Goal: Check status: Check status

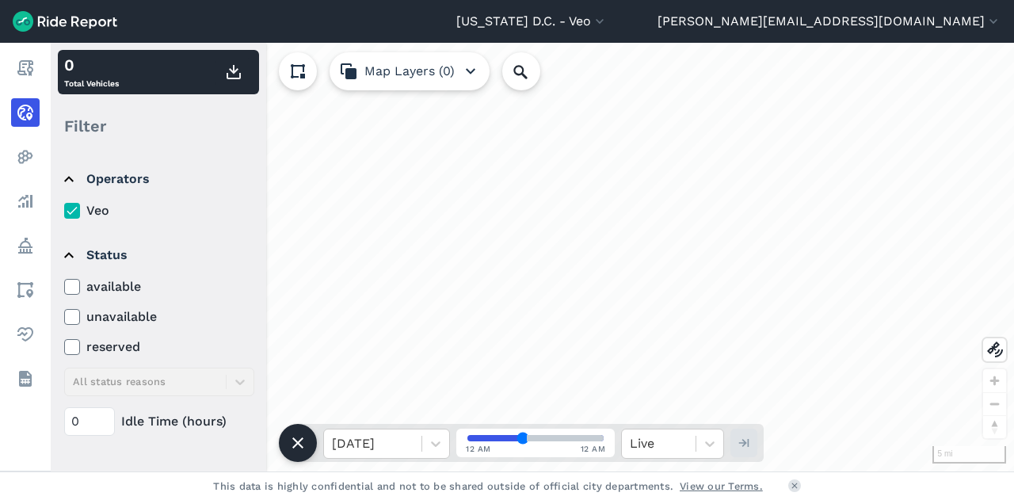
click at [73, 281] on icon at bounding box center [72, 287] width 14 height 16
click at [64, 281] on input "available" at bounding box center [64, 282] width 0 height 10
click at [73, 281] on icon at bounding box center [72, 287] width 14 height 16
click at [64, 281] on input "available" at bounding box center [64, 282] width 0 height 10
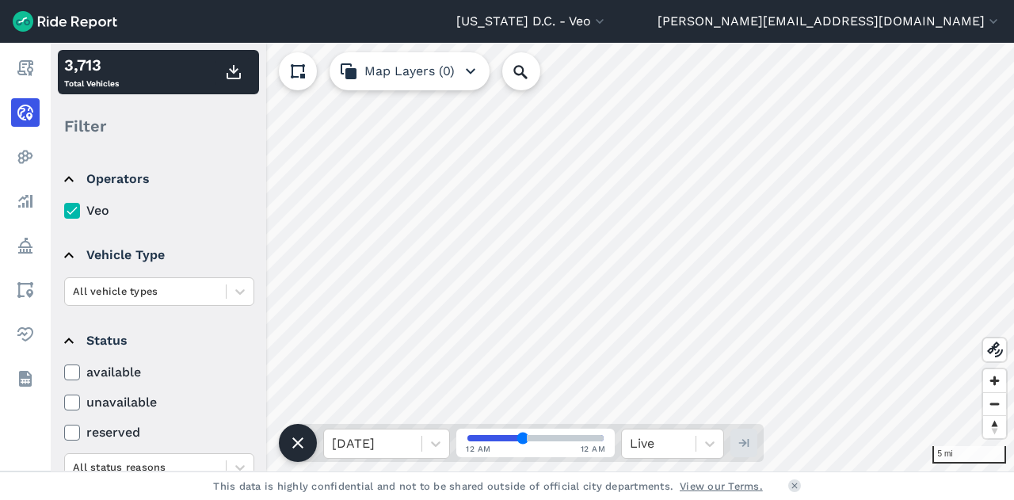
click at [70, 382] on div "available unavailable reserved All status reasons" at bounding box center [159, 422] width 190 height 119
click at [70, 370] on icon at bounding box center [72, 372] width 14 height 16
click at [64, 370] on input "available" at bounding box center [64, 368] width 0 height 10
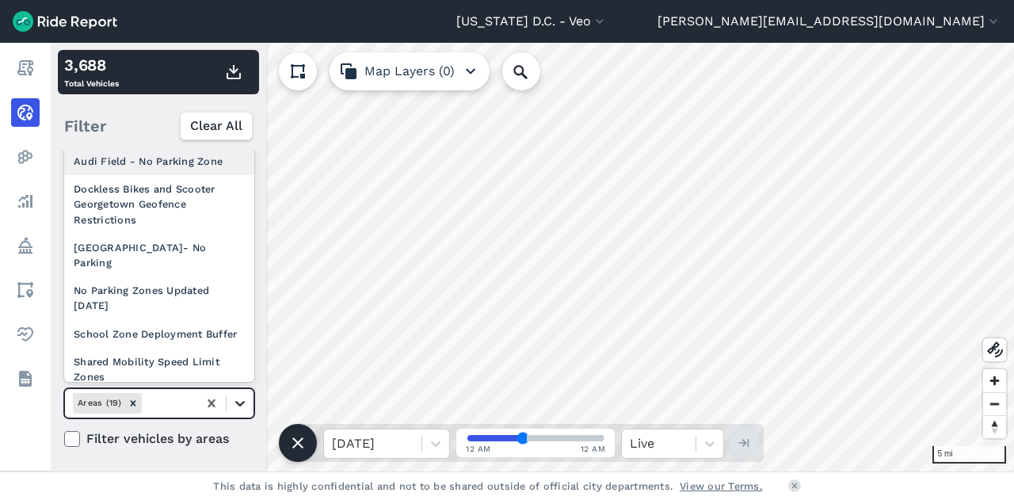
click at [234, 408] on icon at bounding box center [240, 403] width 16 height 16
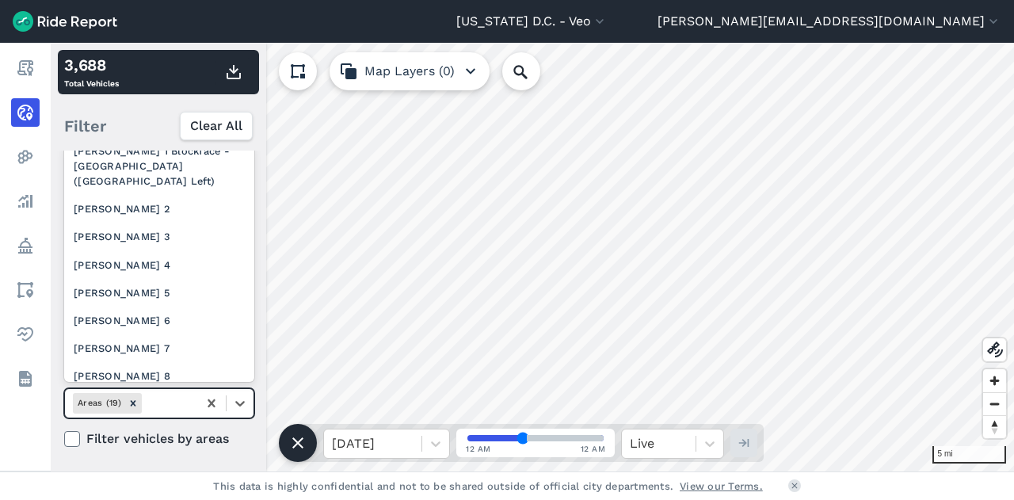
scroll to position [311, 0]
click at [144, 222] on div "[PERSON_NAME] 2" at bounding box center [159, 208] width 190 height 28
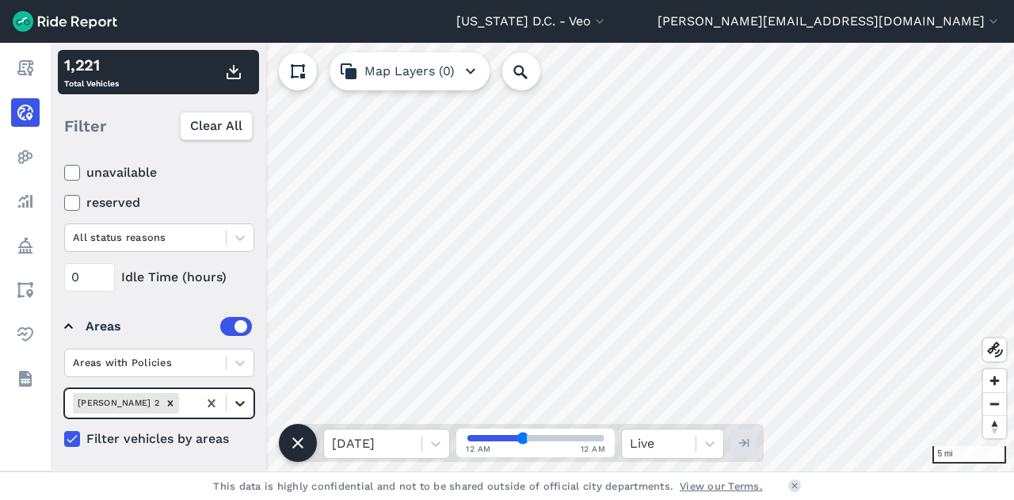
click at [247, 405] on icon at bounding box center [240, 403] width 16 height 16
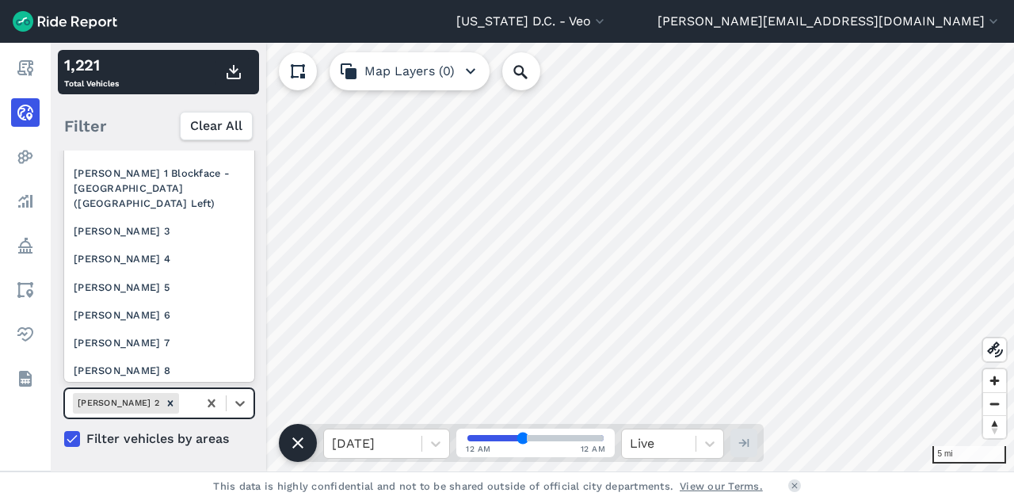
scroll to position [291, 0]
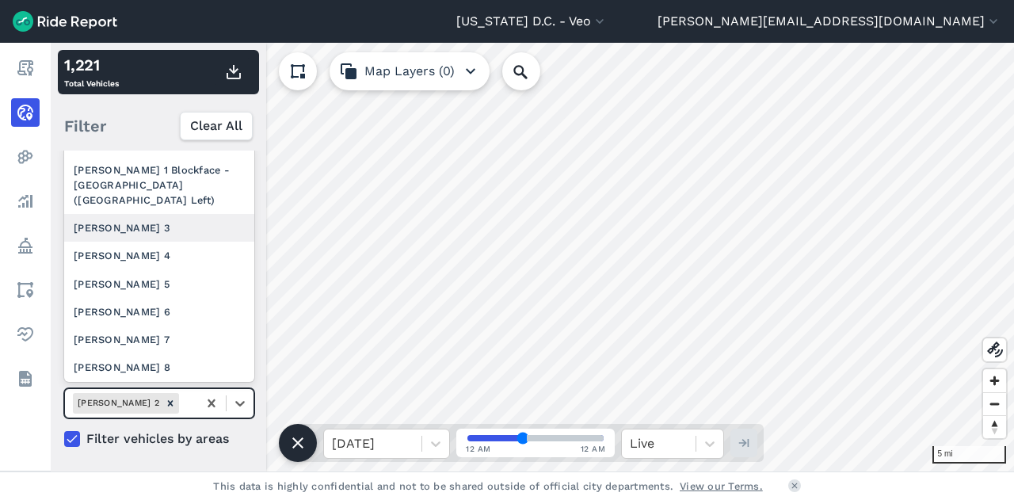
click at [130, 242] on div "[PERSON_NAME] 3" at bounding box center [159, 228] width 190 height 28
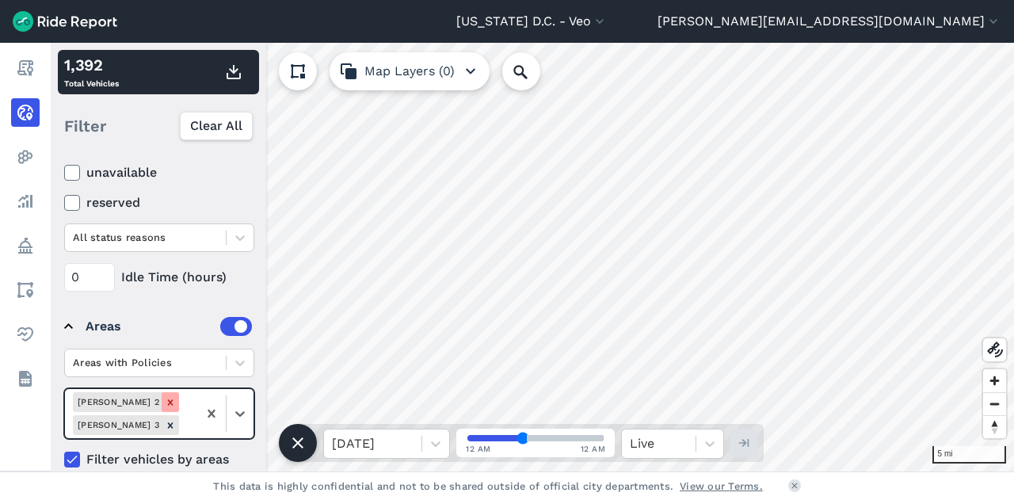
click at [165, 397] on icon "Remove Ward 2" at bounding box center [170, 402] width 11 height 11
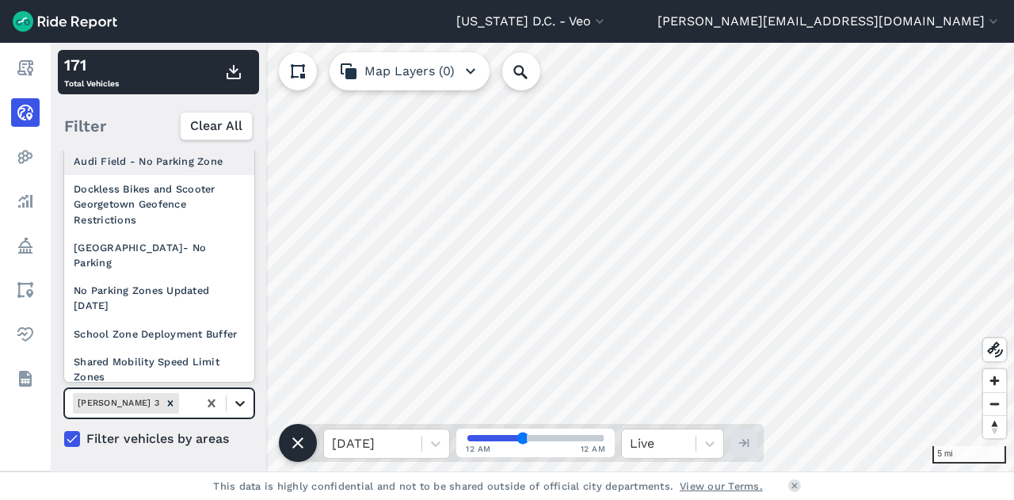
click at [237, 402] on icon at bounding box center [240, 403] width 16 height 16
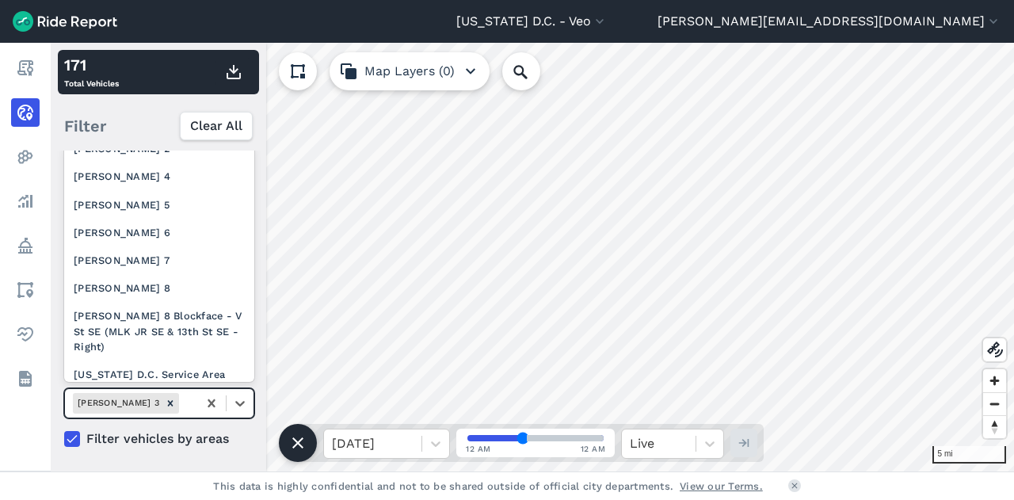
scroll to position [363, 0]
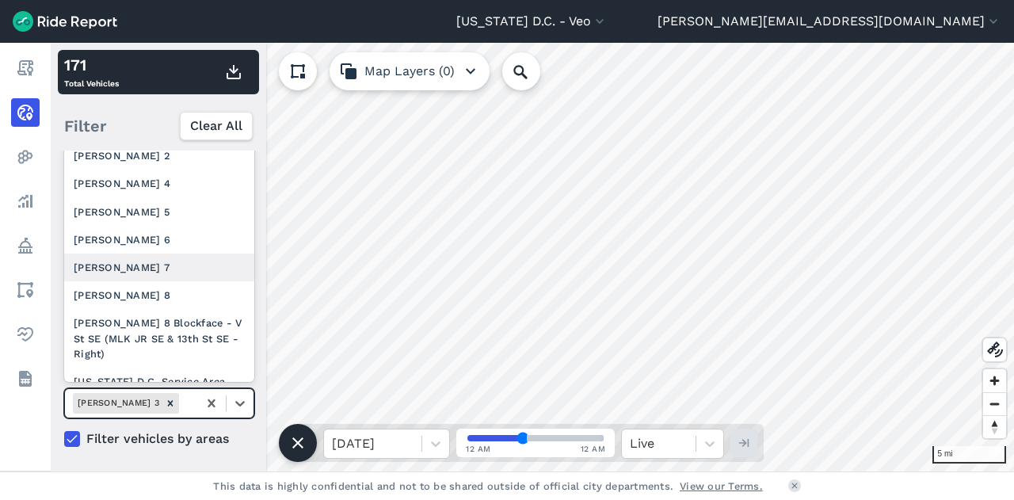
click at [176, 281] on div "[PERSON_NAME] 7" at bounding box center [159, 268] width 190 height 28
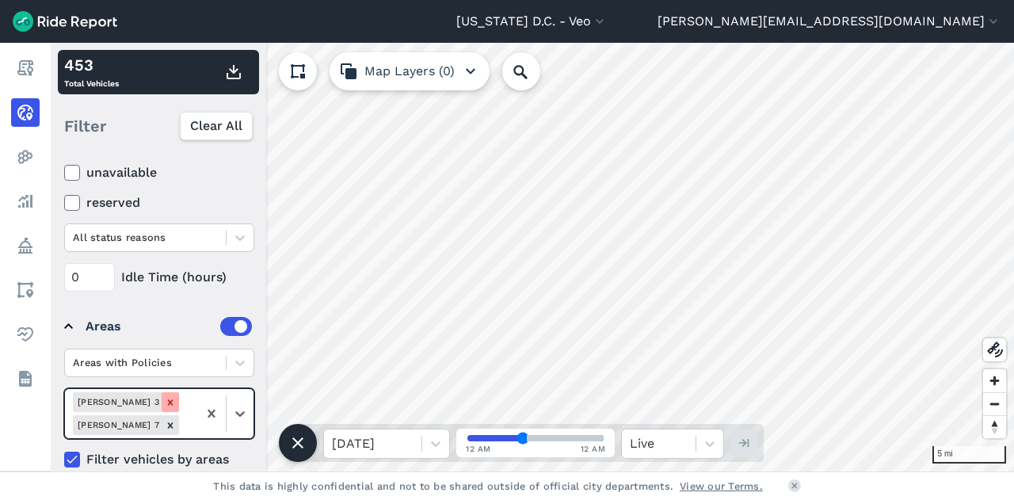
click at [165, 399] on icon "Remove Ward 3" at bounding box center [170, 402] width 11 height 11
